Goal: Contribute content: Contribute content

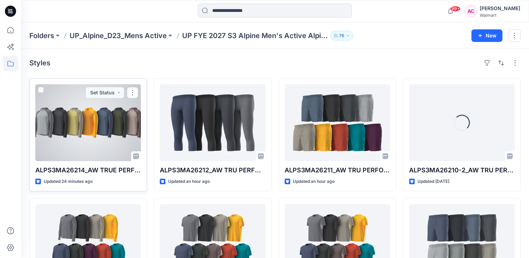
click at [81, 134] on div at bounding box center [88, 122] width 106 height 77
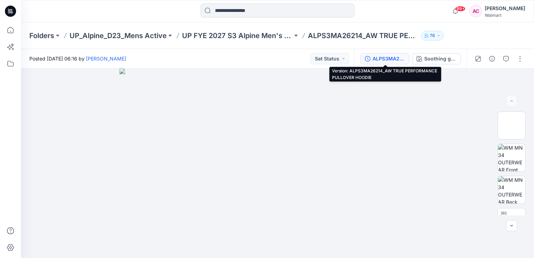
click at [386, 59] on div "ALPS3MA26214_AW TRUE PERFORMANCE PULLOVER HOODIE" at bounding box center [389, 59] width 32 height 8
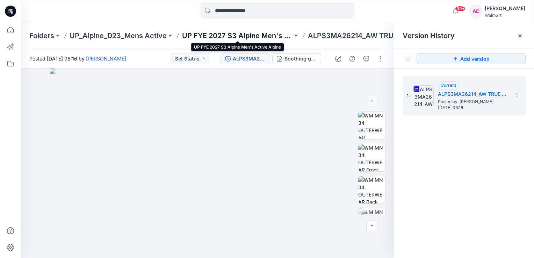
click at [229, 37] on p "UP FYE 2027 S3 Alpine Men's Active Alpine" at bounding box center [237, 36] width 110 height 10
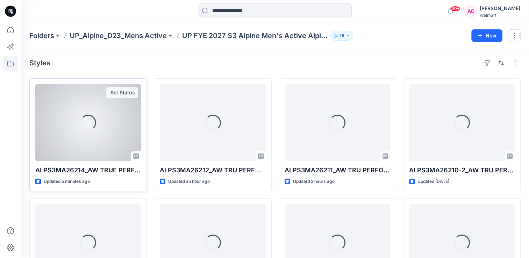
click at [84, 152] on div "Loading..." at bounding box center [88, 122] width 106 height 77
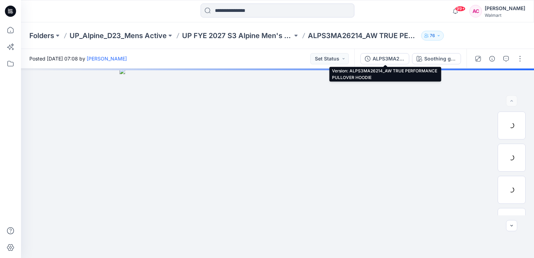
click at [390, 61] on div "ALPS3MA26214_AW TRUE PERFORMANCE PULLOVER HOODIE" at bounding box center [389, 59] width 32 height 8
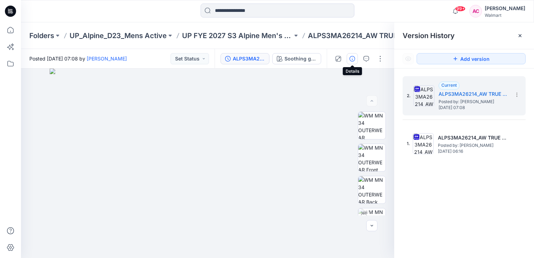
click at [354, 58] on icon "button" at bounding box center [353, 59] width 6 height 6
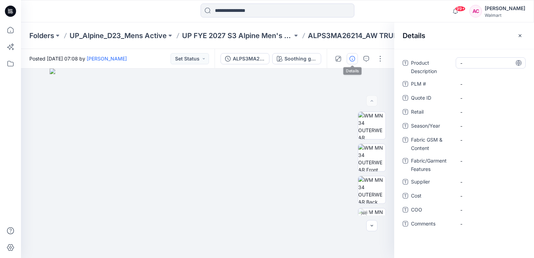
click at [460, 64] on Description "-" at bounding box center [490, 62] width 61 height 7
type textarea "**********"
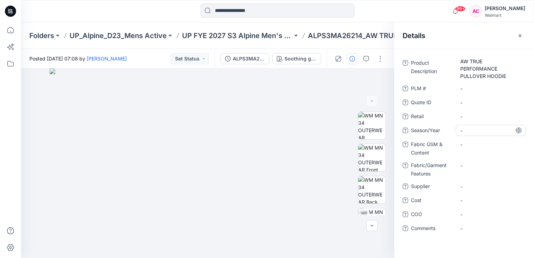
click at [474, 126] on div "-" at bounding box center [491, 130] width 70 height 11
type textarea "*******"
click at [474, 146] on Content "-" at bounding box center [490, 144] width 61 height 7
click at [471, 143] on Content "-" at bounding box center [490, 144] width 61 height 7
type textarea "**********"
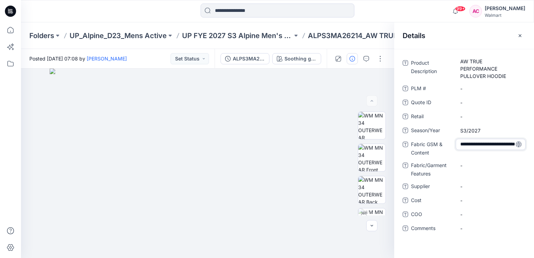
scroll to position [5, 0]
click at [470, 189] on span "-" at bounding box center [490, 186] width 61 height 7
type textarea "**********"
click at [467, 186] on span "-" at bounding box center [490, 186] width 61 height 7
click at [475, 143] on Content "-" at bounding box center [490, 144] width 61 height 7
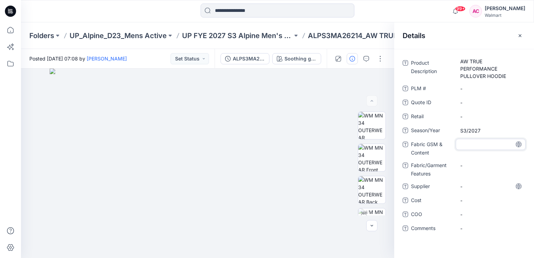
type textarea "**********"
click at [471, 185] on span "-" at bounding box center [490, 186] width 61 height 7
type textarea "**********"
click at [381, 59] on button "button" at bounding box center [380, 58] width 11 height 11
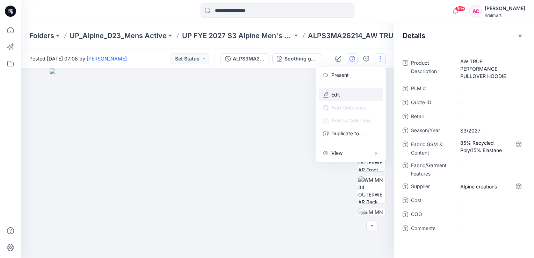
click at [345, 92] on button "Edit" at bounding box center [351, 94] width 64 height 13
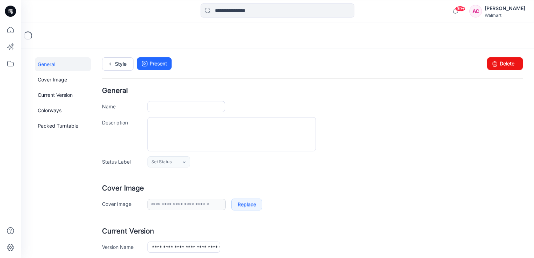
type input "**********"
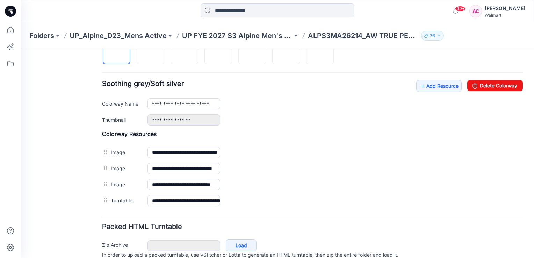
scroll to position [252, 0]
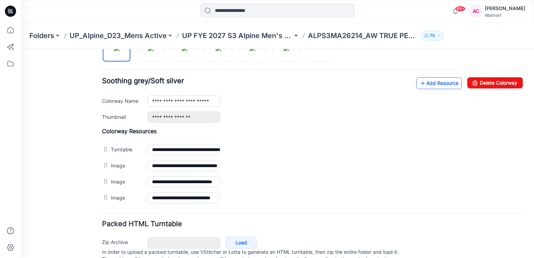
click at [429, 83] on link "Add Resource" at bounding box center [438, 83] width 45 height 12
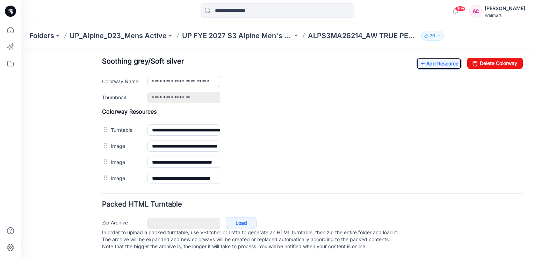
scroll to position [273, 0]
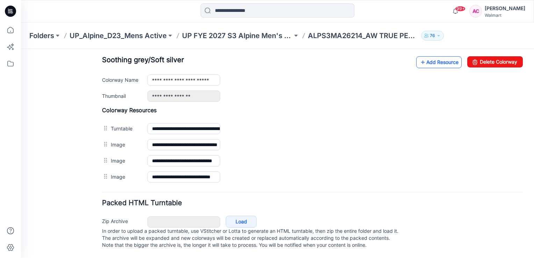
click at [430, 64] on link "Add Resource" at bounding box center [438, 62] width 45 height 12
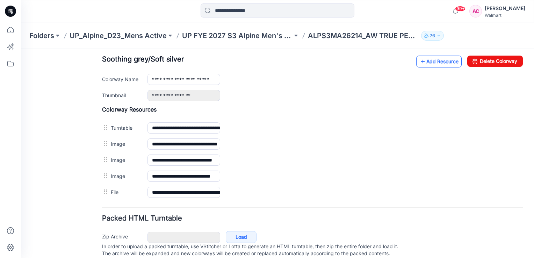
click at [429, 60] on link "Add Resource" at bounding box center [438, 62] width 45 height 12
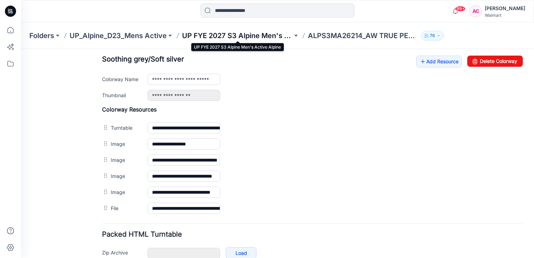
click at [234, 35] on p "UP FYE 2027 S3 Alpine Men's Active Alpine" at bounding box center [237, 36] width 110 height 10
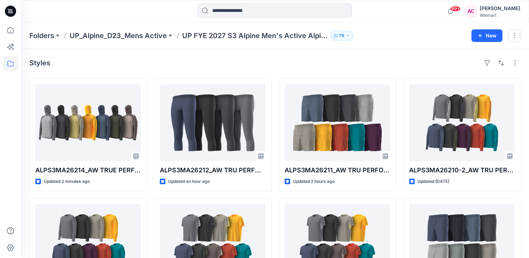
click at [108, 60] on div "Styles" at bounding box center [274, 62] width 491 height 11
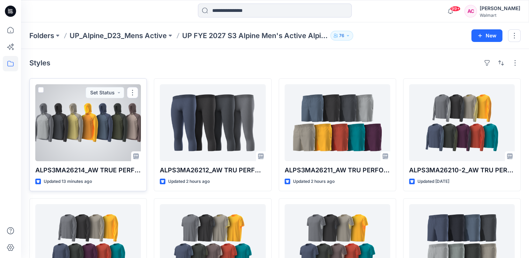
click at [89, 141] on div at bounding box center [88, 122] width 106 height 77
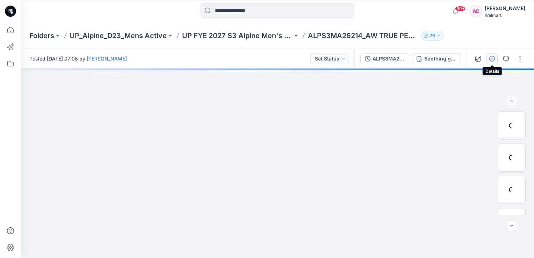
click at [492, 58] on icon "button" at bounding box center [492, 59] width 6 height 6
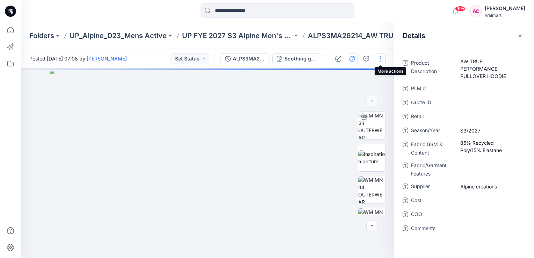
click at [381, 57] on button "button" at bounding box center [380, 58] width 11 height 11
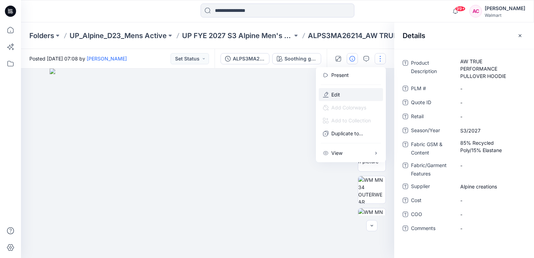
click at [337, 97] on p "Edit" at bounding box center [335, 94] width 9 height 7
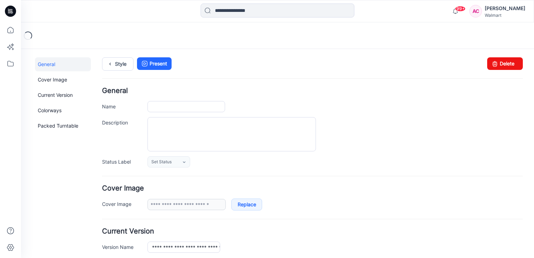
type input "**********"
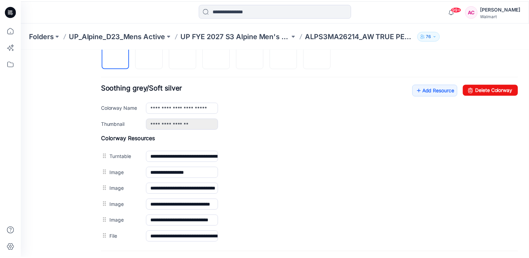
scroll to position [235, 0]
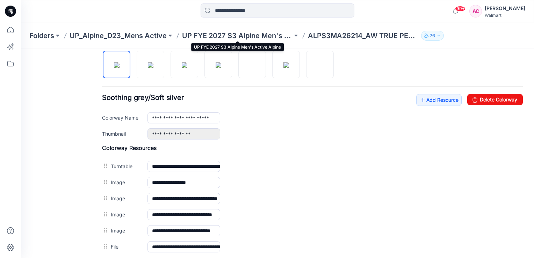
click at [262, 36] on p "UP FYE 2027 S3 Alpine Men's Active Alpine" at bounding box center [237, 36] width 110 height 10
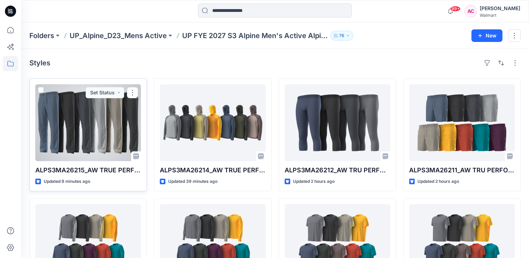
click at [113, 142] on div at bounding box center [88, 122] width 106 height 77
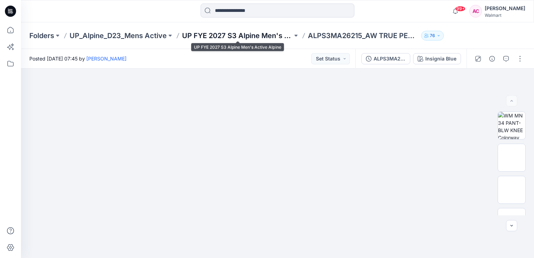
click at [251, 34] on p "UP FYE 2027 S3 Alpine Men's Active Alpine" at bounding box center [237, 36] width 110 height 10
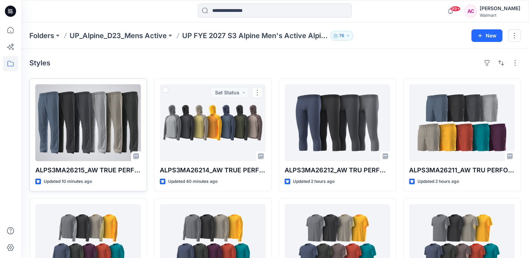
click at [99, 113] on div at bounding box center [88, 122] width 106 height 77
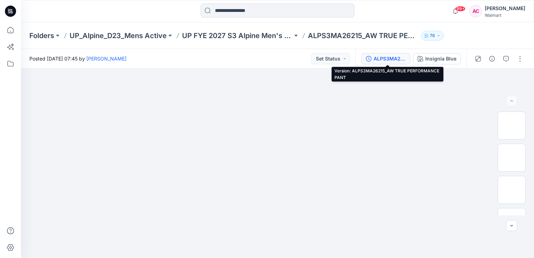
click at [399, 59] on div "ALPS3MA26215_AW TRUE PERFORMANCE PANT" at bounding box center [390, 59] width 32 height 8
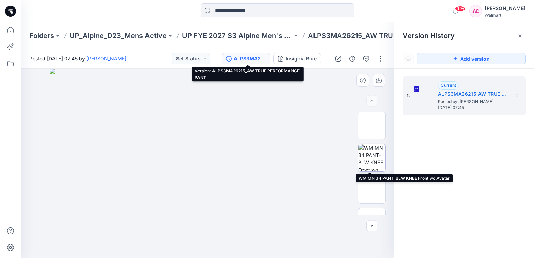
click at [373, 162] on img at bounding box center [371, 157] width 27 height 27
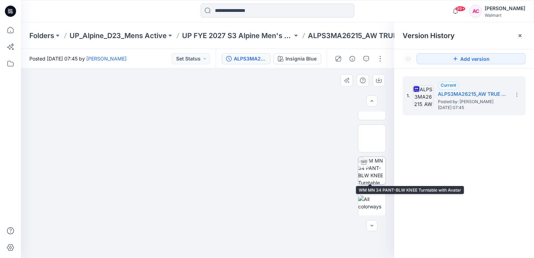
scroll to position [85, 0]
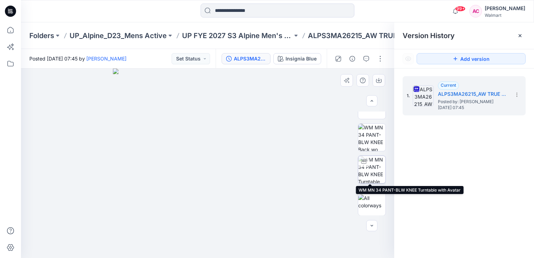
click at [379, 169] on img at bounding box center [371, 169] width 27 height 27
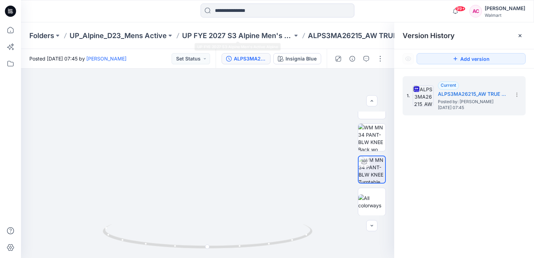
drag, startPoint x: 249, startPoint y: 217, endPoint x: 225, endPoint y: 22, distance: 195.8
click at [225, 22] on div "Folders UP_Alpine_D23_Mens Active UP FYE 2027 S3 Alpine Men's Active Alpine ALP…" at bounding box center [277, 140] width 513 height 236
drag, startPoint x: 208, startPoint y: 249, endPoint x: 240, endPoint y: 251, distance: 32.2
click at [240, 250] on icon at bounding box center [209, 237] width 212 height 26
drag, startPoint x: 248, startPoint y: 247, endPoint x: 269, endPoint y: 249, distance: 21.0
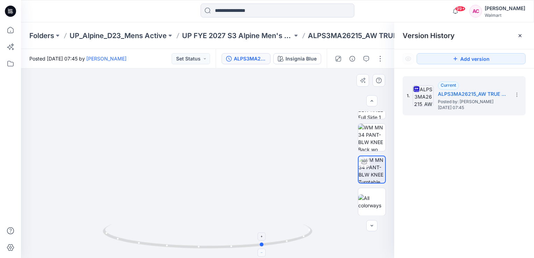
click at [269, 249] on icon at bounding box center [209, 237] width 212 height 26
drag, startPoint x: 269, startPoint y: 245, endPoint x: 175, endPoint y: 239, distance: 93.5
click at [175, 239] on icon at bounding box center [209, 237] width 212 height 26
drag, startPoint x: 176, startPoint y: 248, endPoint x: 185, endPoint y: 248, distance: 8.4
click at [185, 248] on circle at bounding box center [185, 246] width 4 height 4
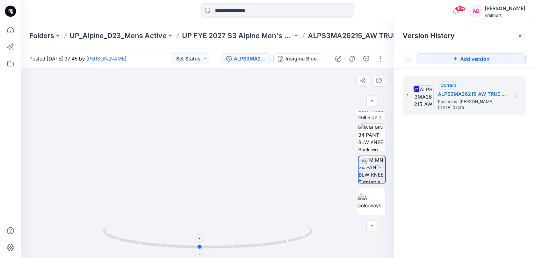
drag, startPoint x: 185, startPoint y: 246, endPoint x: 200, endPoint y: 248, distance: 15.5
click at [200, 248] on circle at bounding box center [200, 247] width 4 height 4
drag, startPoint x: 143, startPoint y: 205, endPoint x: 160, endPoint y: 147, distance: 60.2
click at [444, 107] on span "Monday, October 06, 2025 07:45" at bounding box center [473, 107] width 70 height 5
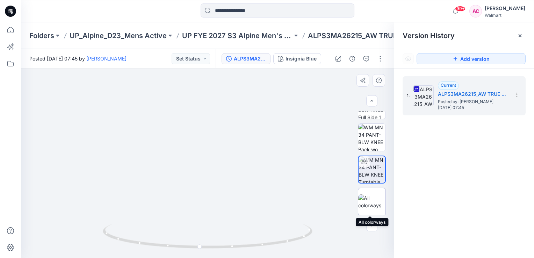
click at [373, 202] on img at bounding box center [371, 201] width 27 height 15
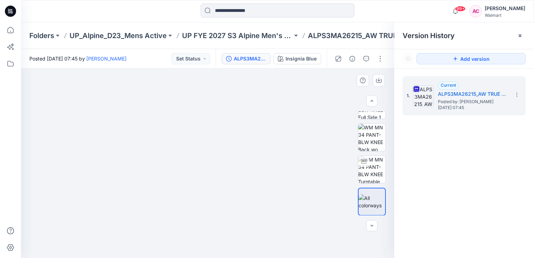
drag, startPoint x: 287, startPoint y: 229, endPoint x: 262, endPoint y: 105, distance: 126.6
click at [262, 105] on img at bounding box center [208, 153] width 350 height 210
click at [363, 137] on img at bounding box center [371, 137] width 27 height 27
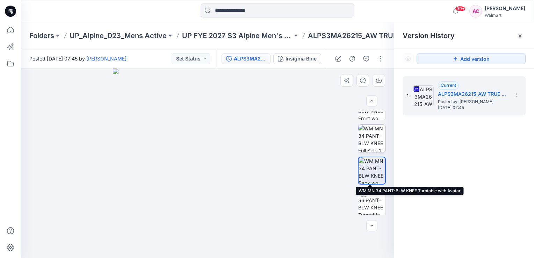
scroll to position [50, 0]
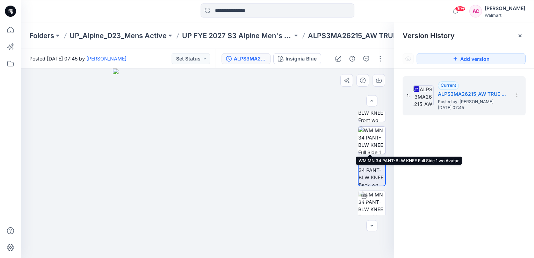
click at [370, 135] on img at bounding box center [371, 140] width 27 height 27
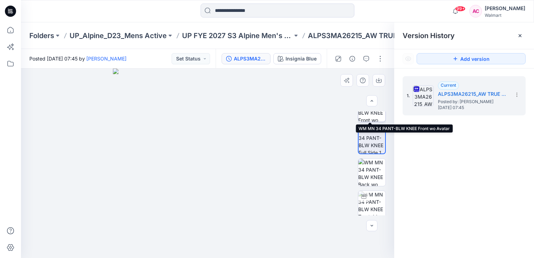
click at [374, 117] on img at bounding box center [371, 107] width 27 height 27
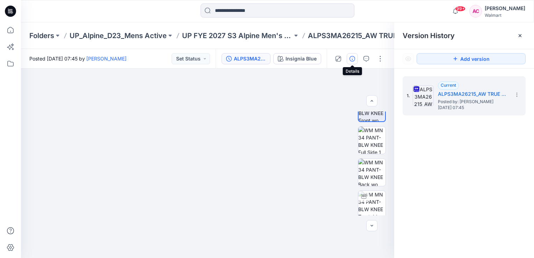
click at [353, 58] on icon "button" at bounding box center [353, 59] width 6 height 6
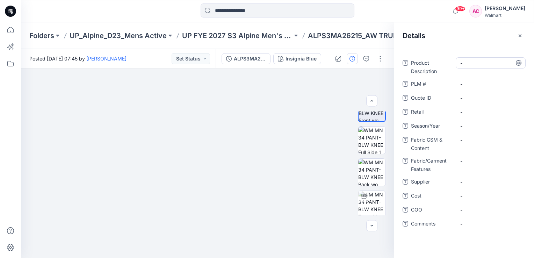
click at [477, 64] on Description "-" at bounding box center [490, 62] width 61 height 7
type textarea "**********"
click at [473, 126] on span "-" at bounding box center [490, 125] width 61 height 7
type textarea "*******"
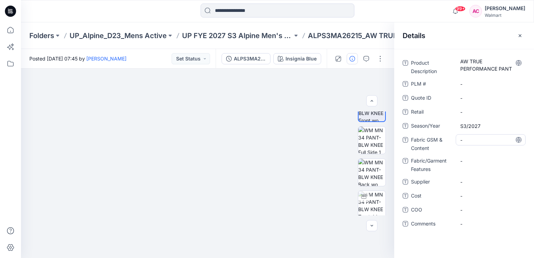
click at [480, 142] on Content "-" at bounding box center [490, 139] width 61 height 7
click at [474, 136] on Content "-" at bounding box center [490, 139] width 61 height 7
type textarea "**********"
click at [468, 162] on Features "-" at bounding box center [490, 160] width 61 height 7
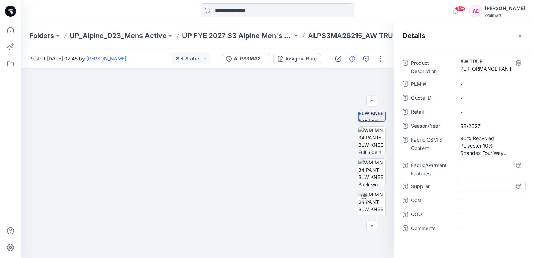
click at [471, 190] on div "-" at bounding box center [491, 186] width 70 height 11
type textarea "**********"
click at [411, 246] on div "**********" at bounding box center [464, 153] width 140 height 209
click at [380, 59] on button "button" at bounding box center [380, 58] width 11 height 11
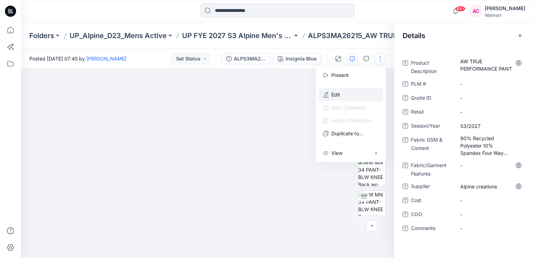
click at [335, 92] on p "Edit" at bounding box center [335, 94] width 9 height 7
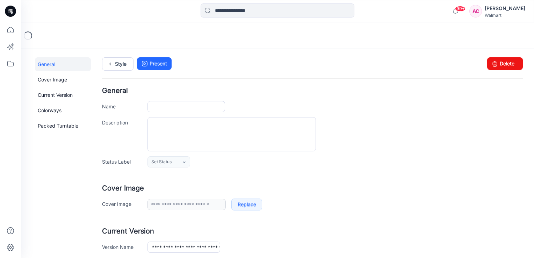
type input "**********"
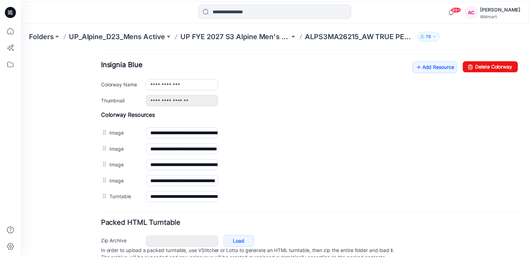
scroll to position [280, 0]
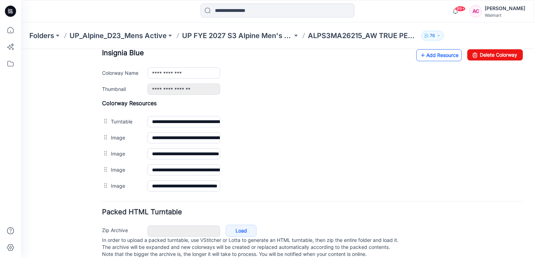
click at [437, 51] on link "Add Resource" at bounding box center [438, 55] width 45 height 12
click at [433, 58] on link "Add Resource" at bounding box center [438, 55] width 45 height 12
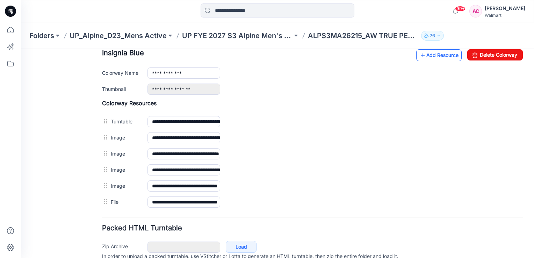
click at [432, 55] on link "Add Resource" at bounding box center [438, 55] width 45 height 12
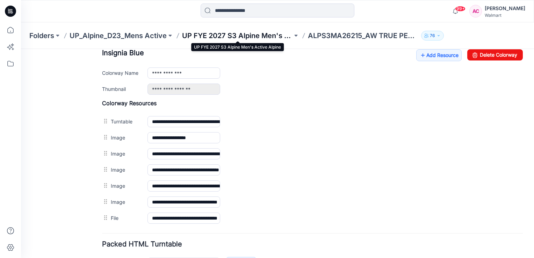
click at [231, 34] on p "UP FYE 2027 S3 Alpine Men's Active Alpine" at bounding box center [237, 36] width 110 height 10
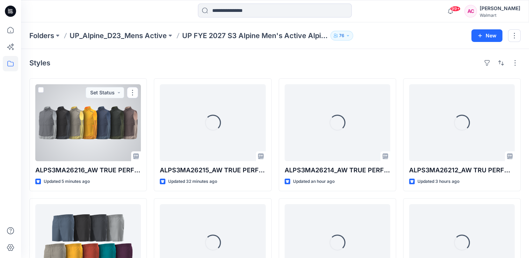
click at [82, 124] on div at bounding box center [88, 122] width 106 height 77
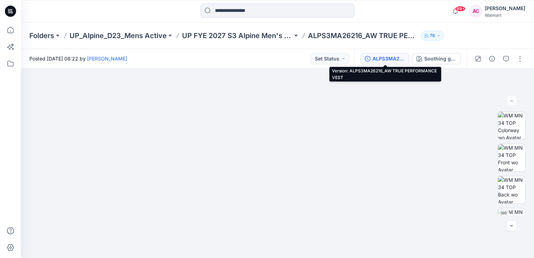
click at [388, 58] on div "ALPS3MA26216_AW TRUE PERFORMANCE VEST" at bounding box center [389, 59] width 32 height 8
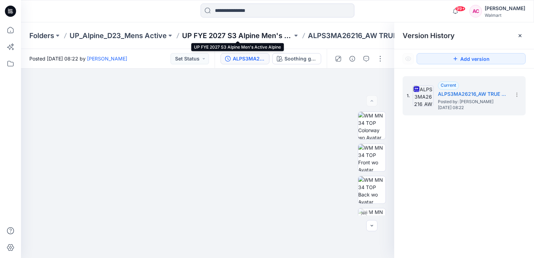
click at [268, 36] on p "UP FYE 2027 S3 Alpine Men's Active Alpine" at bounding box center [237, 36] width 110 height 10
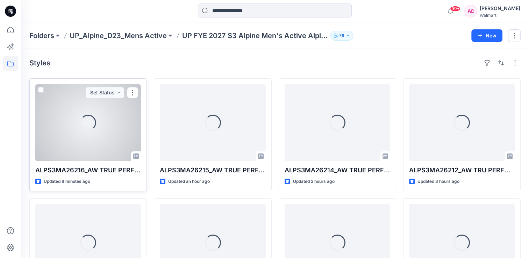
click at [77, 136] on div "Loading..." at bounding box center [88, 122] width 106 height 77
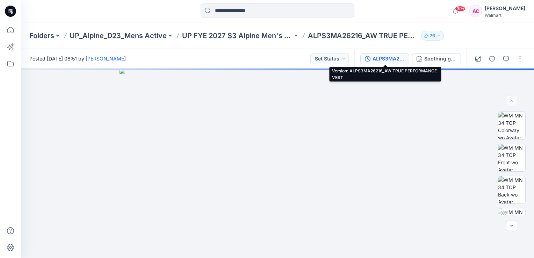
click at [382, 58] on div "ALPS3MA26216_AW TRUE PERFORMANCE VEST" at bounding box center [389, 59] width 32 height 8
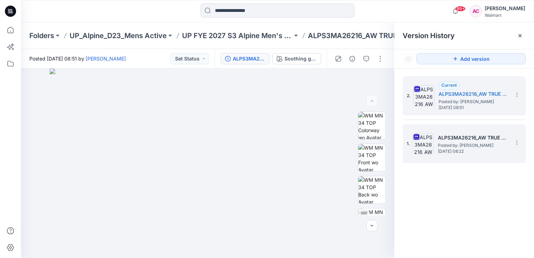
click at [489, 142] on span "Posted by: [PERSON_NAME]" at bounding box center [473, 145] width 70 height 7
click at [464, 102] on span "Posted by: [PERSON_NAME]" at bounding box center [474, 101] width 70 height 7
click at [516, 144] on icon at bounding box center [517, 143] width 6 height 6
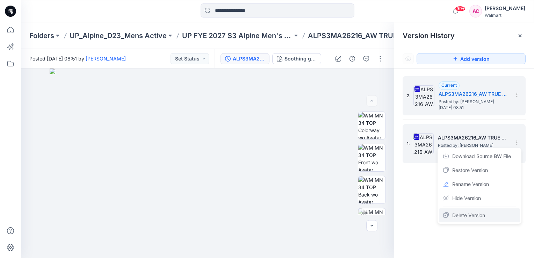
click at [481, 214] on span "Delete Version" at bounding box center [468, 215] width 33 height 8
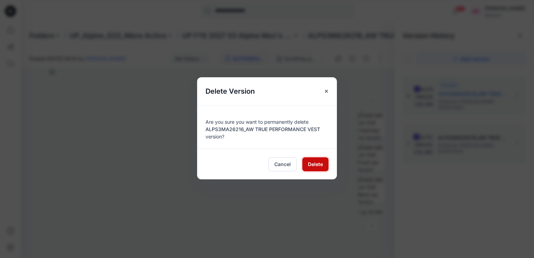
click at [323, 162] on button "Delete" at bounding box center [315, 164] width 26 height 14
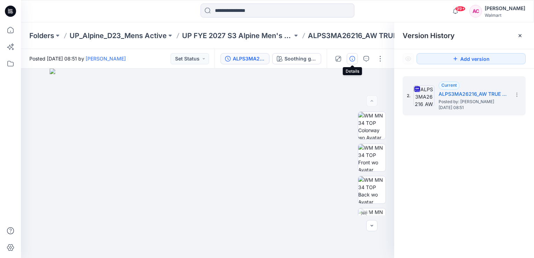
click at [353, 56] on icon "button" at bounding box center [353, 59] width 6 height 6
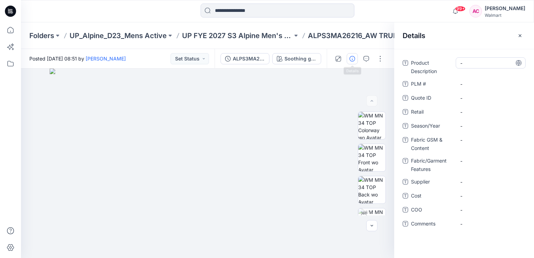
click at [473, 62] on Description "-" at bounding box center [490, 62] width 61 height 7
type textarea "**********"
click at [479, 128] on span "-" at bounding box center [490, 125] width 61 height 7
type textarea "*******"
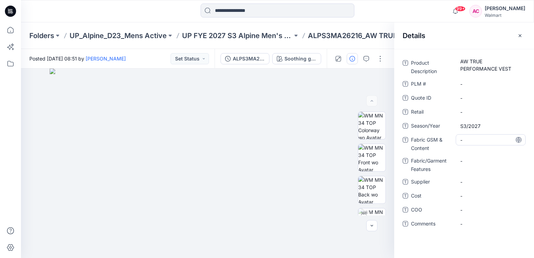
click at [473, 141] on Content "-" at bounding box center [490, 139] width 61 height 7
click at [467, 138] on Content "-" at bounding box center [490, 139] width 61 height 7
type textarea "**********"
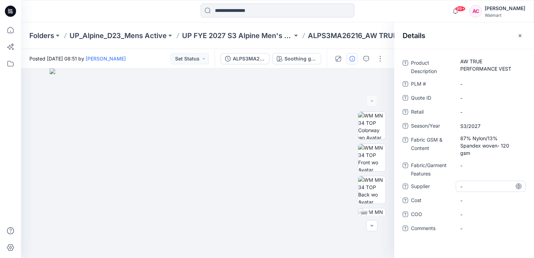
click at [466, 183] on span "-" at bounding box center [490, 186] width 61 height 7
type textarea "**********"
click at [430, 246] on div "**********" at bounding box center [464, 153] width 140 height 209
click at [385, 58] on button "button" at bounding box center [380, 58] width 11 height 11
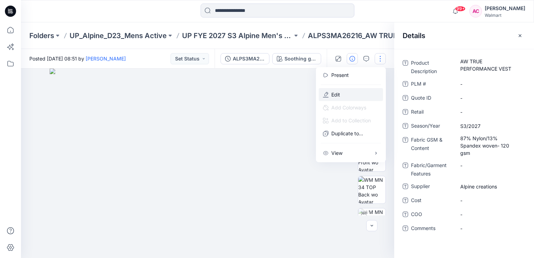
click at [343, 96] on button "Edit" at bounding box center [351, 94] width 64 height 13
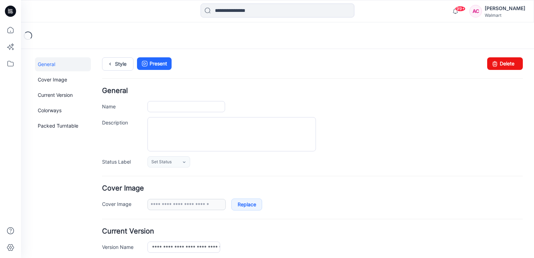
type input "**********"
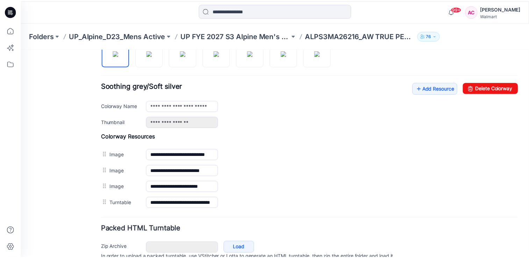
scroll to position [248, 0]
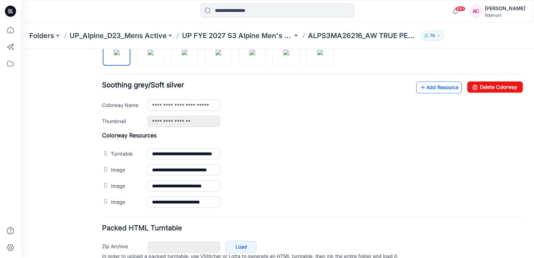
click at [430, 88] on link "Add Resource" at bounding box center [438, 87] width 45 height 12
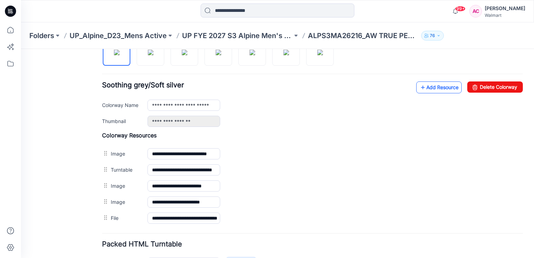
click at [435, 86] on link "Add Resource" at bounding box center [438, 87] width 45 height 12
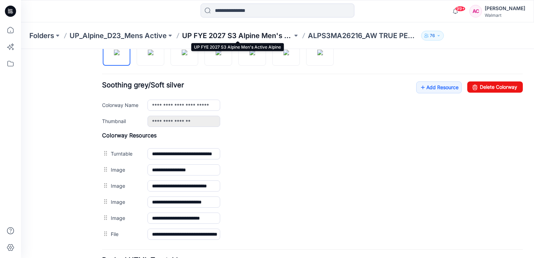
click at [264, 37] on p "UP FYE 2027 S3 Alpine Men's Active Alpine" at bounding box center [237, 36] width 110 height 10
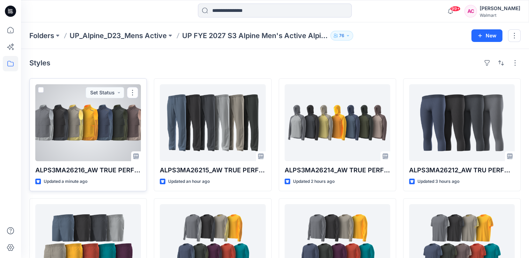
click at [101, 122] on div at bounding box center [88, 122] width 106 height 77
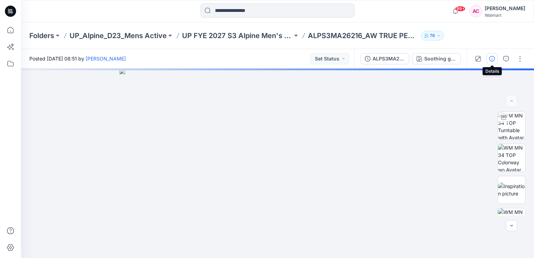
click at [491, 59] on icon "button" at bounding box center [492, 59] width 6 height 6
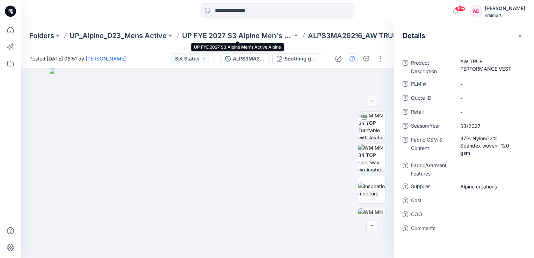
click at [255, 40] on div "Folders UP_Alpine_D23_Mens Active UP FYE 2027 S3 Alpine Men's Active Alpine ALP…" at bounding box center [277, 35] width 513 height 27
click at [243, 36] on p "UP FYE 2027 S3 Alpine Men's Active Alpine" at bounding box center [237, 36] width 110 height 10
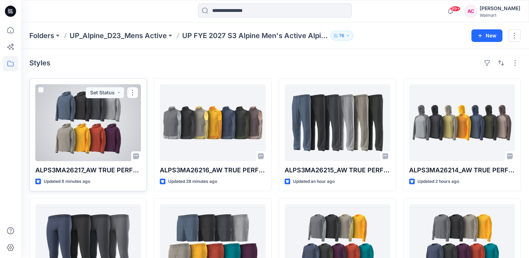
click at [79, 144] on div at bounding box center [88, 122] width 106 height 77
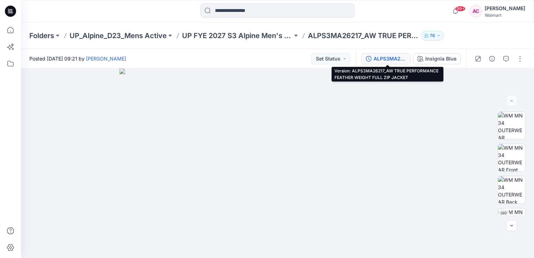
click at [380, 57] on div "ALPS3MA26217_AW TRUE PERFORMANCE FEATHER WEIGHT FULL ZIP JACKET" at bounding box center [390, 59] width 32 height 8
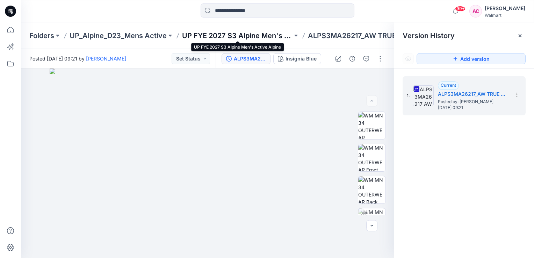
click at [256, 36] on p "UP FYE 2027 S3 Alpine Men's Active Alpine" at bounding box center [237, 36] width 110 height 10
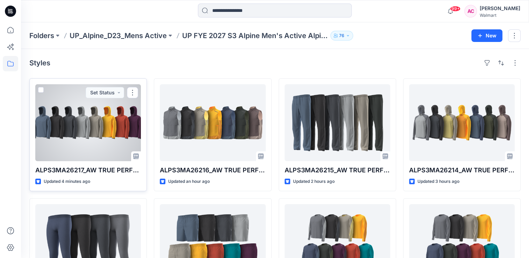
click at [98, 131] on div at bounding box center [88, 122] width 106 height 77
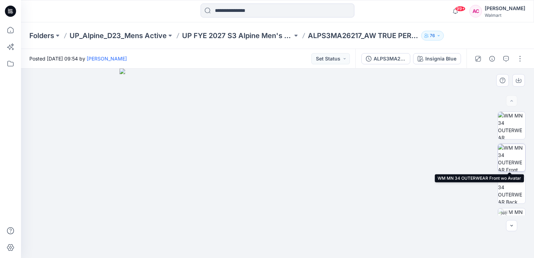
click at [512, 156] on img at bounding box center [511, 157] width 27 height 27
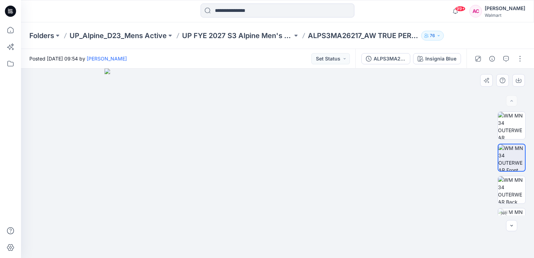
drag, startPoint x: 295, startPoint y: 96, endPoint x: 287, endPoint y: 243, distance: 147.8
click at [287, 243] on img at bounding box center [278, 163] width 346 height 189
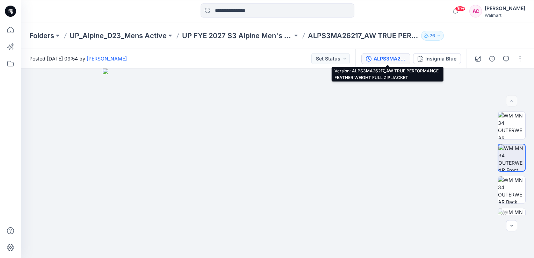
click at [387, 58] on div "ALPS3MA26217_AW TRUE PERFORMANCE FEATHER WEIGHT FULL ZIP JACKET" at bounding box center [390, 59] width 32 height 8
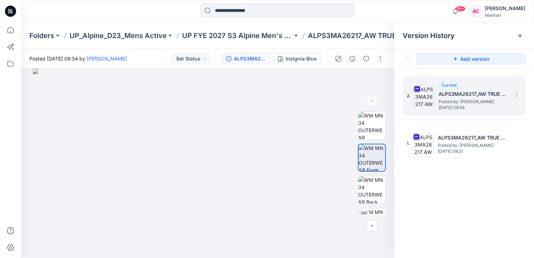
click at [456, 108] on span "Monday, October 06, 2025 09:54" at bounding box center [474, 107] width 70 height 5
click at [461, 101] on span "Posted by: Arunita Chandra" at bounding box center [474, 101] width 70 height 7
click at [239, 29] on div "Folders UP_Alpine_D23_Mens Active UP FYE 2027 S3 Alpine Men's Active Alpine ALP…" at bounding box center [277, 35] width 513 height 27
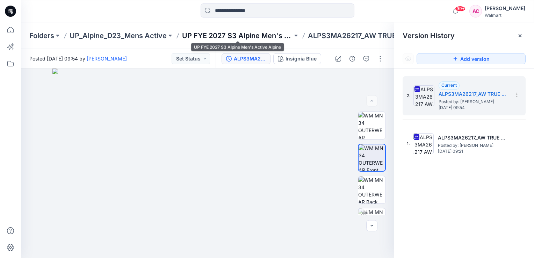
click at [234, 33] on p "UP FYE 2027 S3 Alpine Men's Active Alpine" at bounding box center [237, 36] width 110 height 10
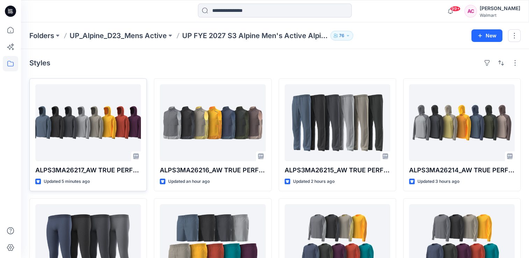
drag, startPoint x: 141, startPoint y: 61, endPoint x: 107, endPoint y: 83, distance: 40.2
click at [141, 61] on div "Styles" at bounding box center [274, 62] width 491 height 11
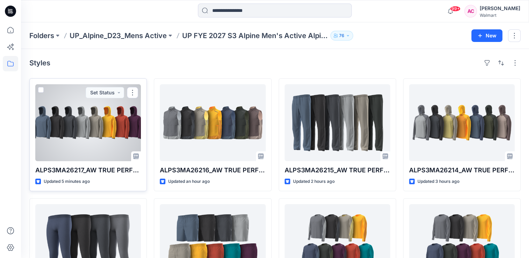
click at [97, 112] on div at bounding box center [88, 122] width 106 height 77
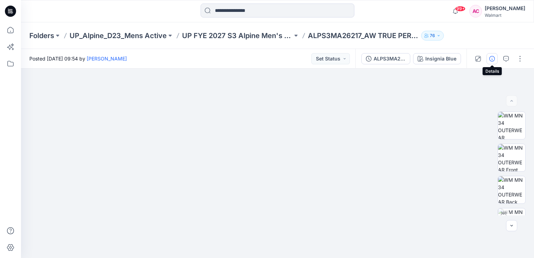
click at [492, 57] on icon "button" at bounding box center [492, 59] width 6 height 6
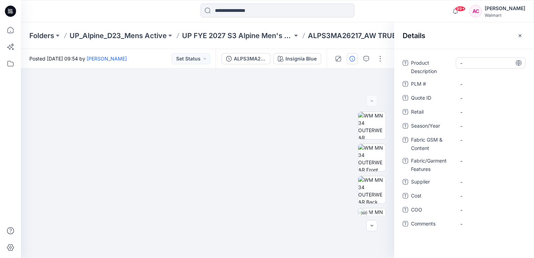
click at [472, 63] on Description "-" at bounding box center [490, 62] width 61 height 7
type textarea "**********"
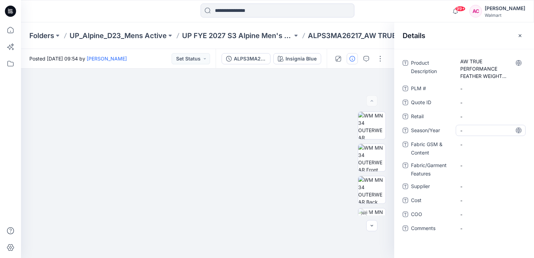
click at [471, 125] on div "-" at bounding box center [491, 130] width 70 height 11
type textarea "*******"
click at [466, 146] on Content "-" at bounding box center [490, 144] width 61 height 7
click at [470, 145] on Content "-" at bounding box center [490, 144] width 61 height 7
type textarea "**********"
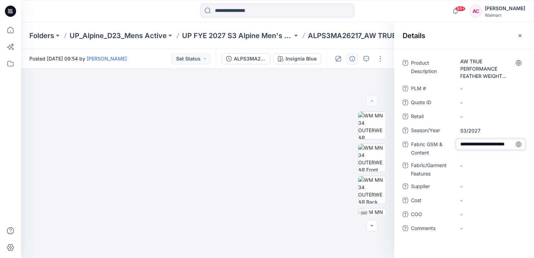
scroll to position [5, 0]
click at [467, 187] on span "-" at bounding box center [490, 186] width 61 height 7
type textarea "**********"
click at [413, 244] on div "Product Description AW TRUE PERFORMANCE FEATHER WEIGHT FULL ZIP JACKET PLM # - …" at bounding box center [464, 153] width 140 height 209
drag, startPoint x: 383, startPoint y: 59, endPoint x: 378, endPoint y: 62, distance: 5.5
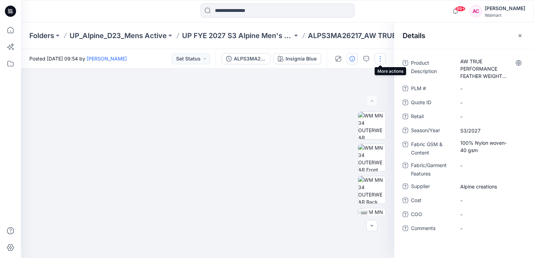
click at [383, 59] on button "button" at bounding box center [380, 58] width 11 height 11
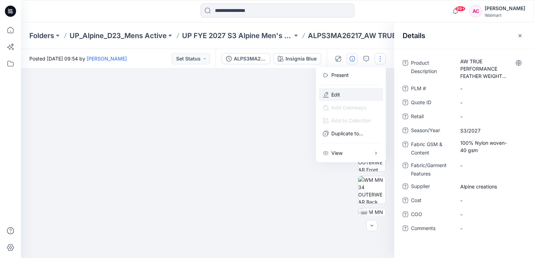
click at [337, 95] on p "Edit" at bounding box center [335, 94] width 9 height 7
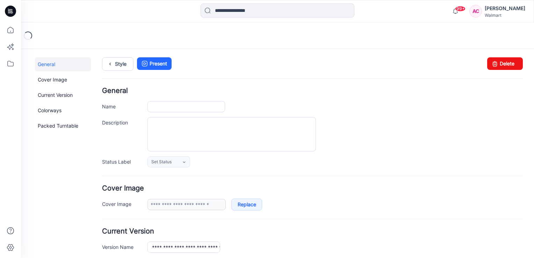
type input "**********"
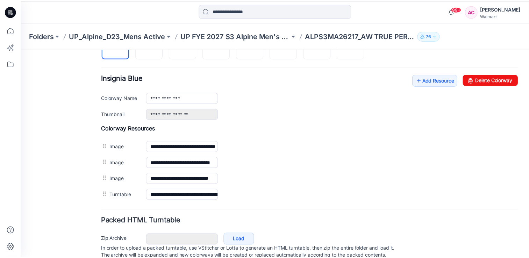
scroll to position [278, 0]
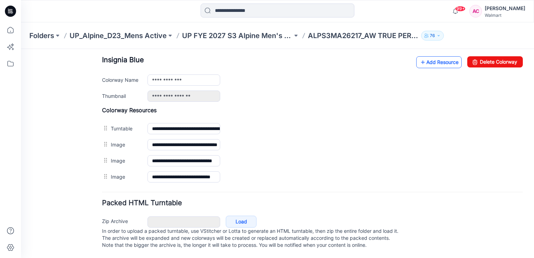
click at [442, 57] on link "Add Resource" at bounding box center [438, 62] width 45 height 12
click at [426, 56] on link "Add Resource" at bounding box center [438, 62] width 45 height 12
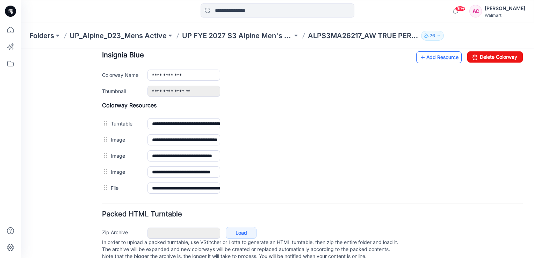
click at [436, 53] on link "Add Resource" at bounding box center [438, 57] width 45 height 12
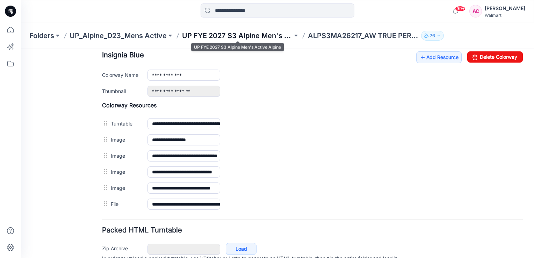
click at [258, 35] on p "UP FYE 2027 S3 Alpine Men's Active Alpine" at bounding box center [237, 36] width 110 height 10
